Goal: Book appointment/travel/reservation

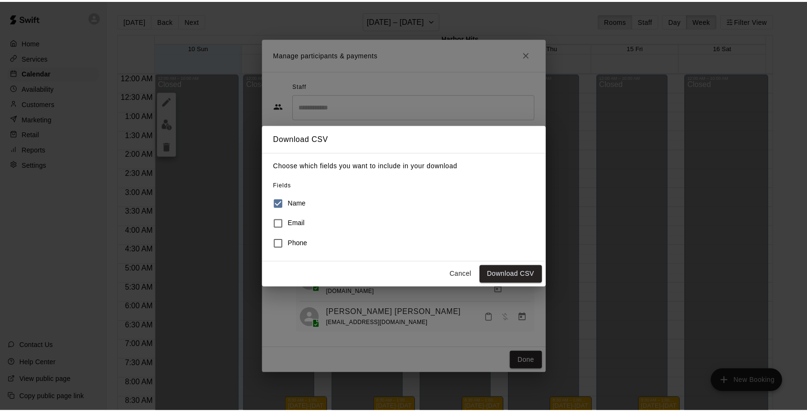
scroll to position [409, 0]
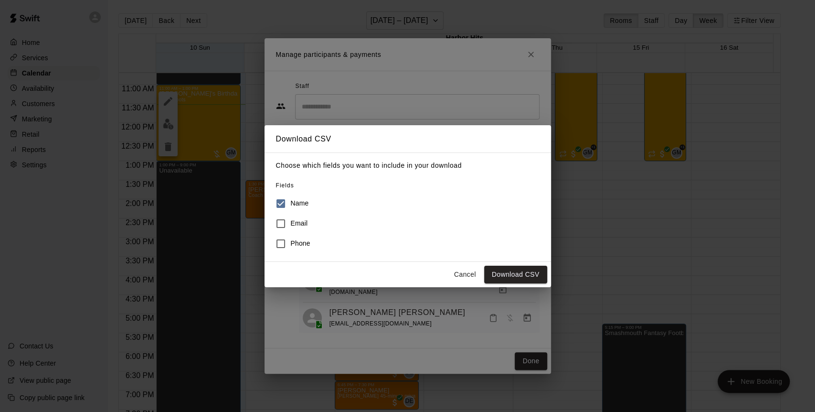
click at [461, 272] on button "Cancel" at bounding box center [465, 274] width 31 height 18
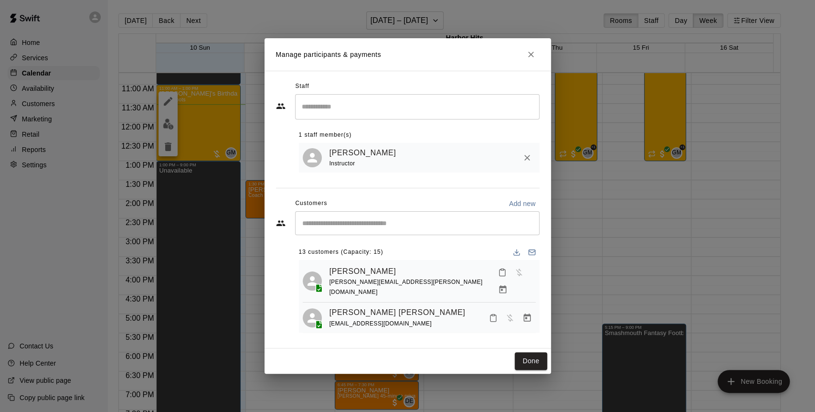
click at [531, 55] on icon "Close" at bounding box center [531, 55] width 10 height 10
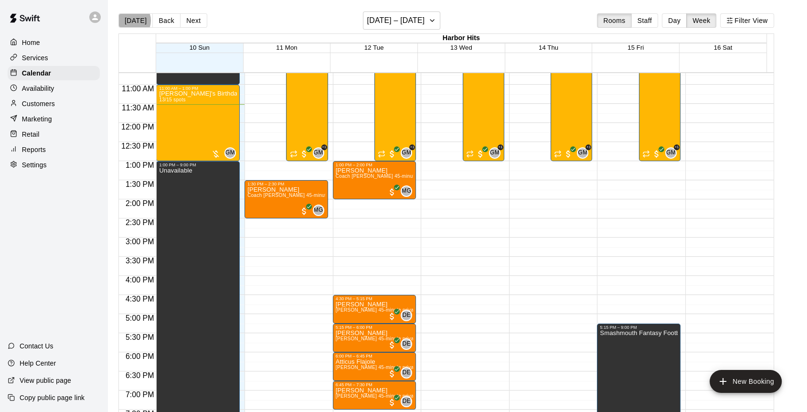
click at [130, 21] on button "[DATE]" at bounding box center [135, 20] width 34 height 14
click at [682, 18] on button "Day" at bounding box center [674, 20] width 25 height 14
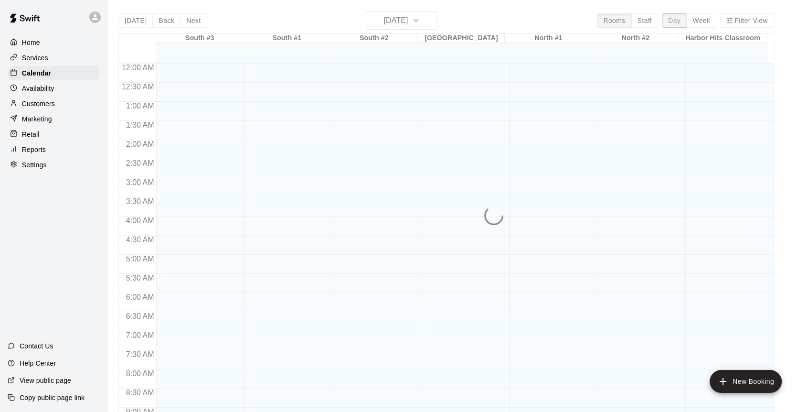
scroll to position [440, 0]
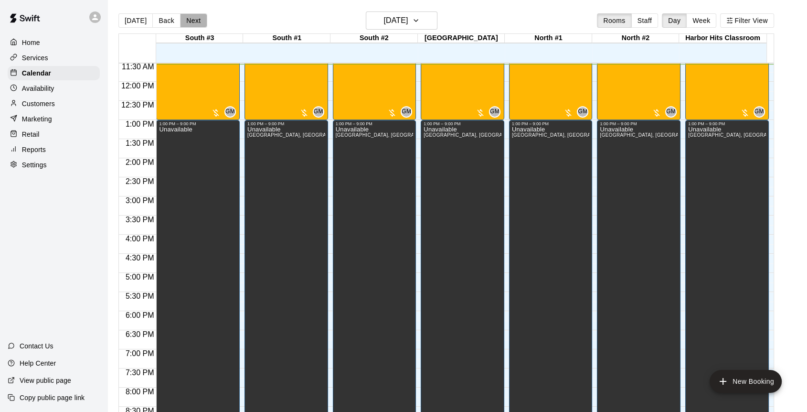
click at [197, 24] on button "Next" at bounding box center [193, 20] width 27 height 14
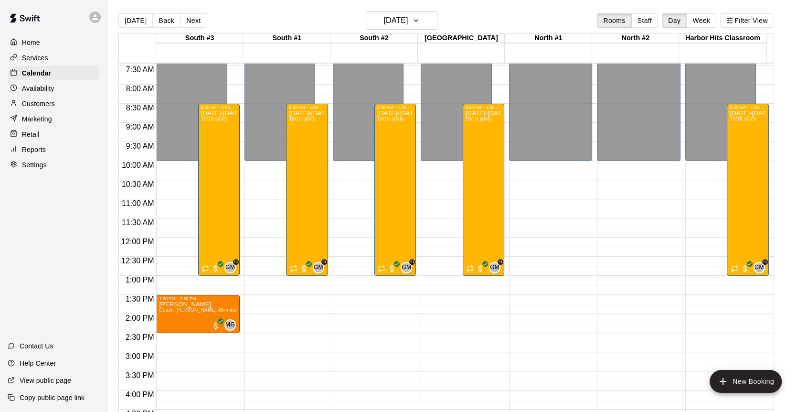
scroll to position [281, 0]
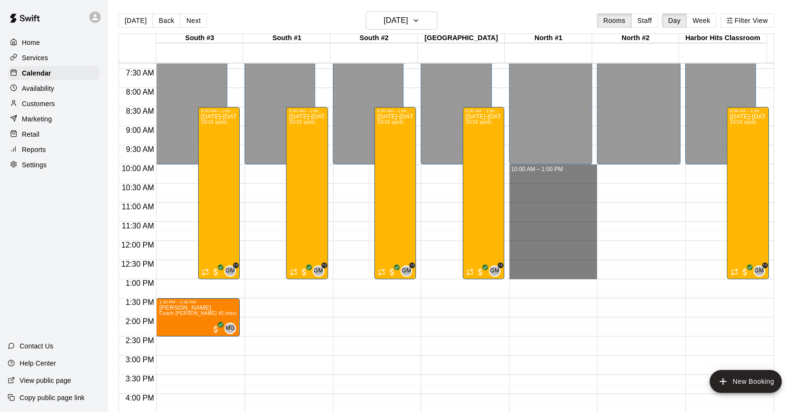
drag, startPoint x: 520, startPoint y: 166, endPoint x: 520, endPoint y: 272, distance: 106.5
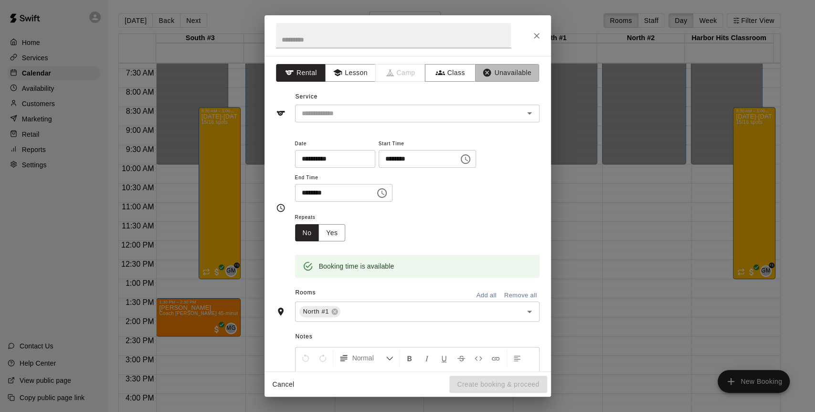
click at [485, 71] on button "Unavailable" at bounding box center [507, 73] width 64 height 18
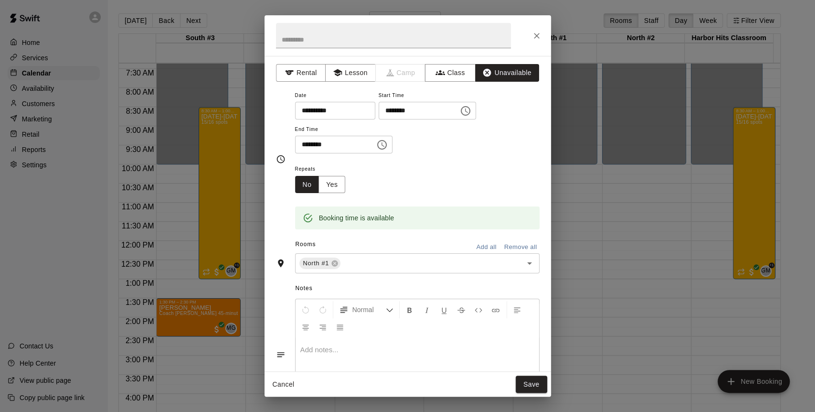
click at [394, 264] on input "text" at bounding box center [425, 263] width 167 height 12
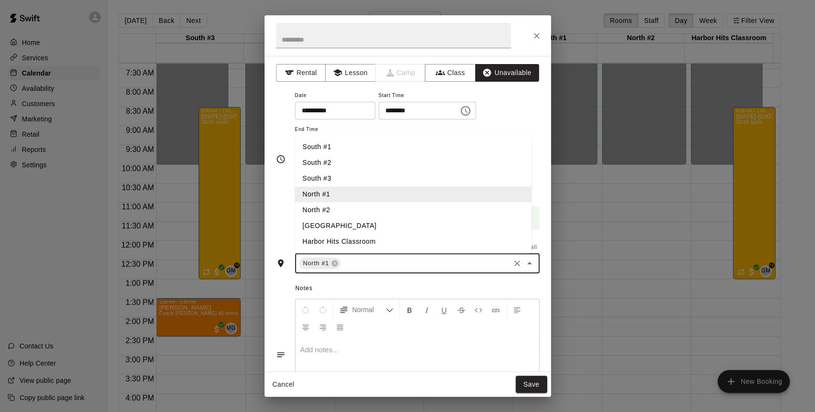
click at [322, 207] on li "North #2" at bounding box center [413, 210] width 236 height 16
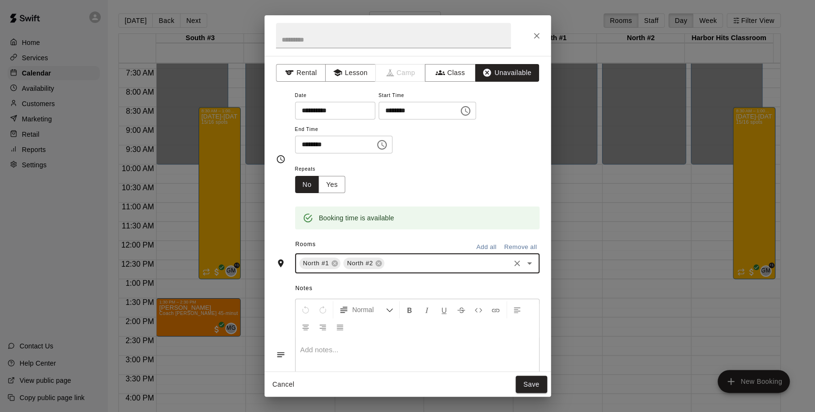
click at [530, 383] on button "Save" at bounding box center [532, 384] width 32 height 18
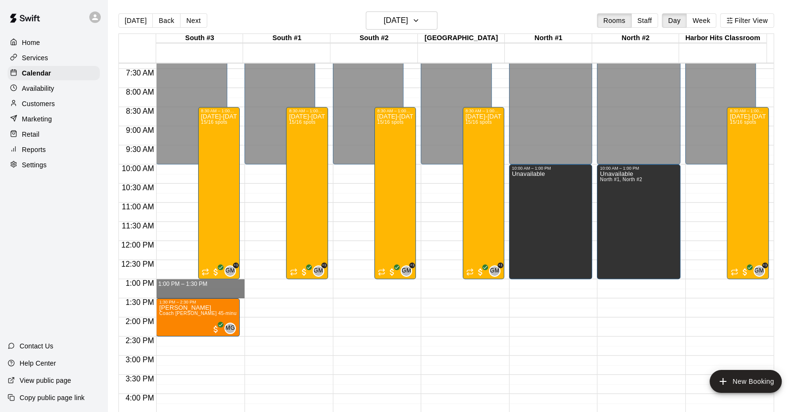
drag, startPoint x: 206, startPoint y: 281, endPoint x: 206, endPoint y: 294, distance: 13.4
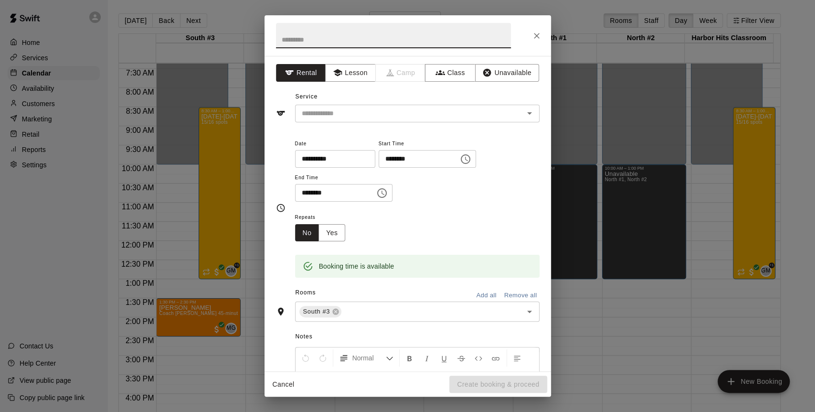
click at [495, 70] on button "Unavailable" at bounding box center [507, 73] width 64 height 18
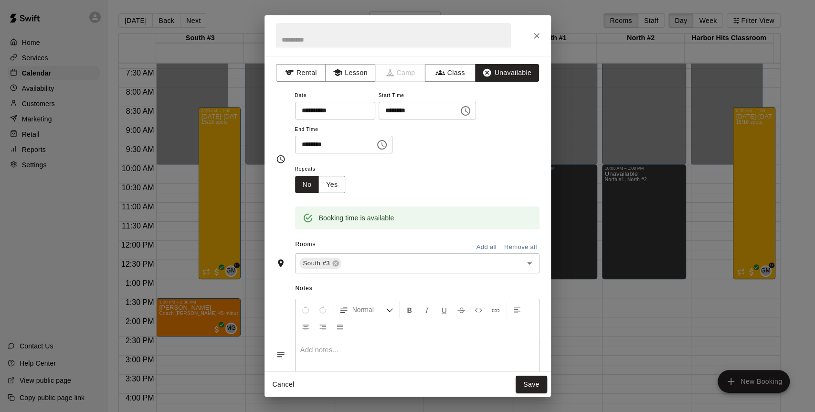
click at [480, 247] on button "Add all" at bounding box center [486, 247] width 31 height 15
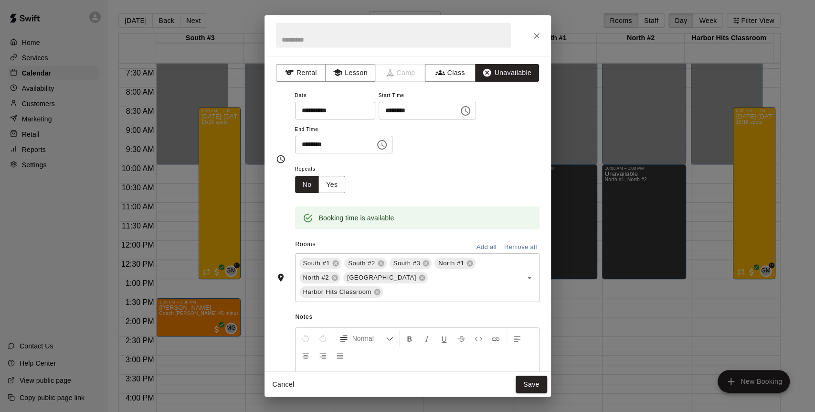
click at [526, 381] on button "Save" at bounding box center [532, 384] width 32 height 18
